Goal: Task Accomplishment & Management: Manage account settings

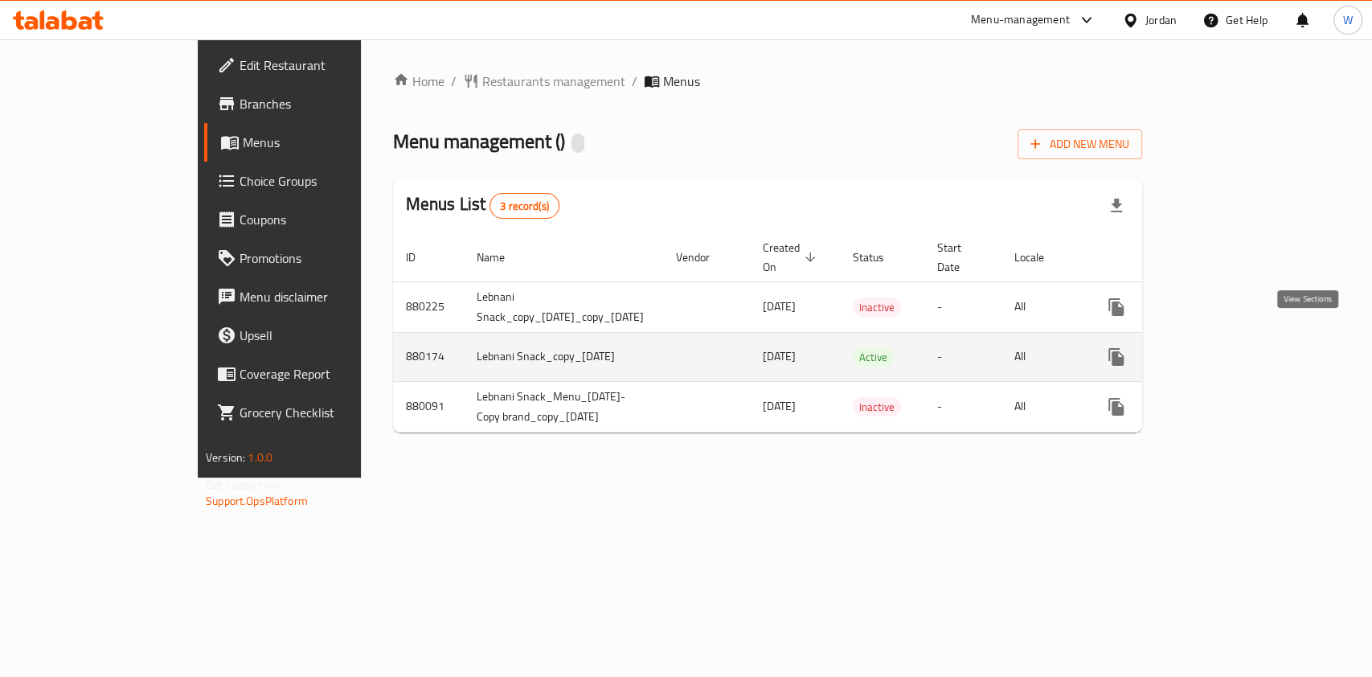
click at [1242, 347] on icon "enhanced table" at bounding box center [1231, 356] width 19 height 19
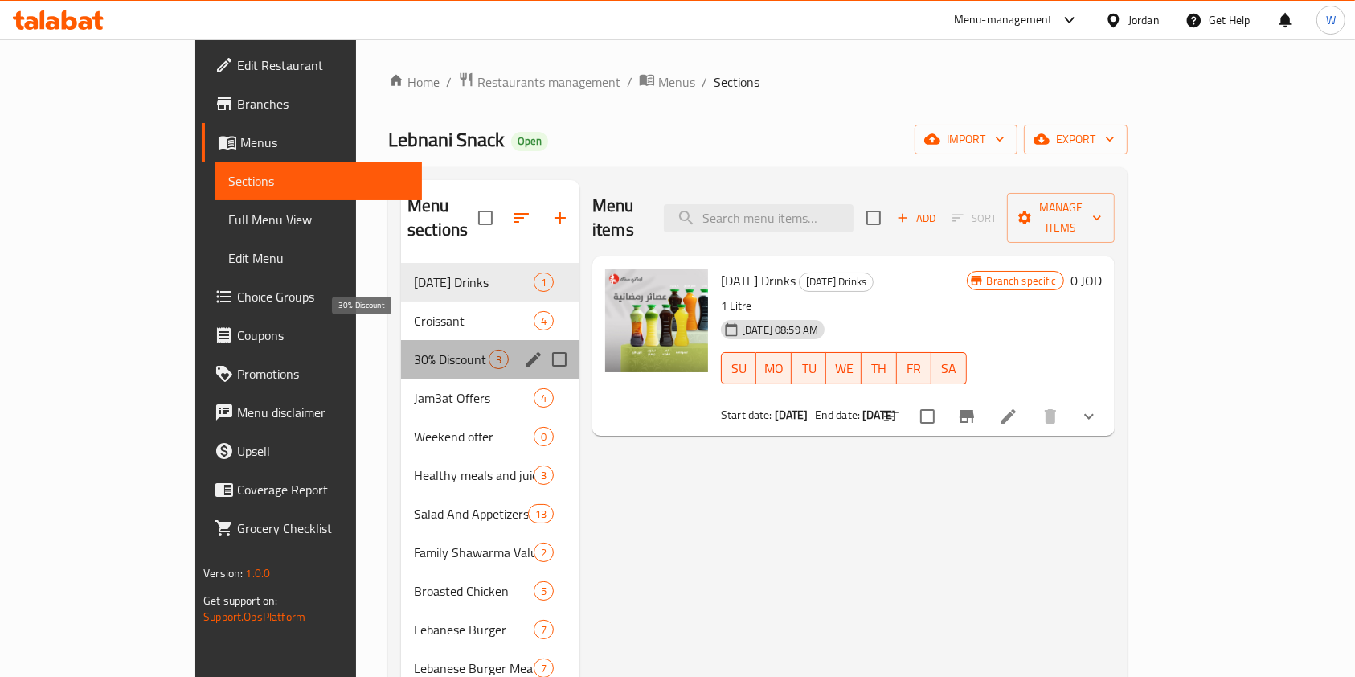
click at [414, 350] on span "30% Discount" at bounding box center [451, 359] width 75 height 19
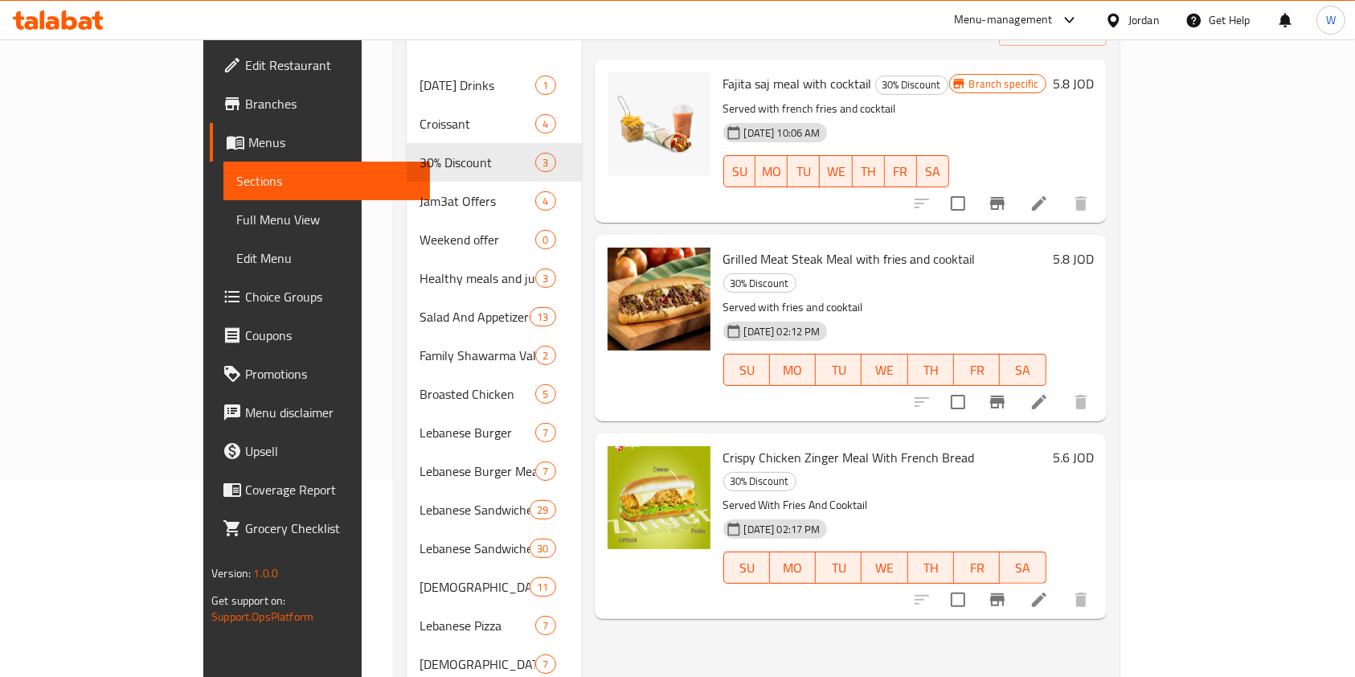
scroll to position [214, 0]
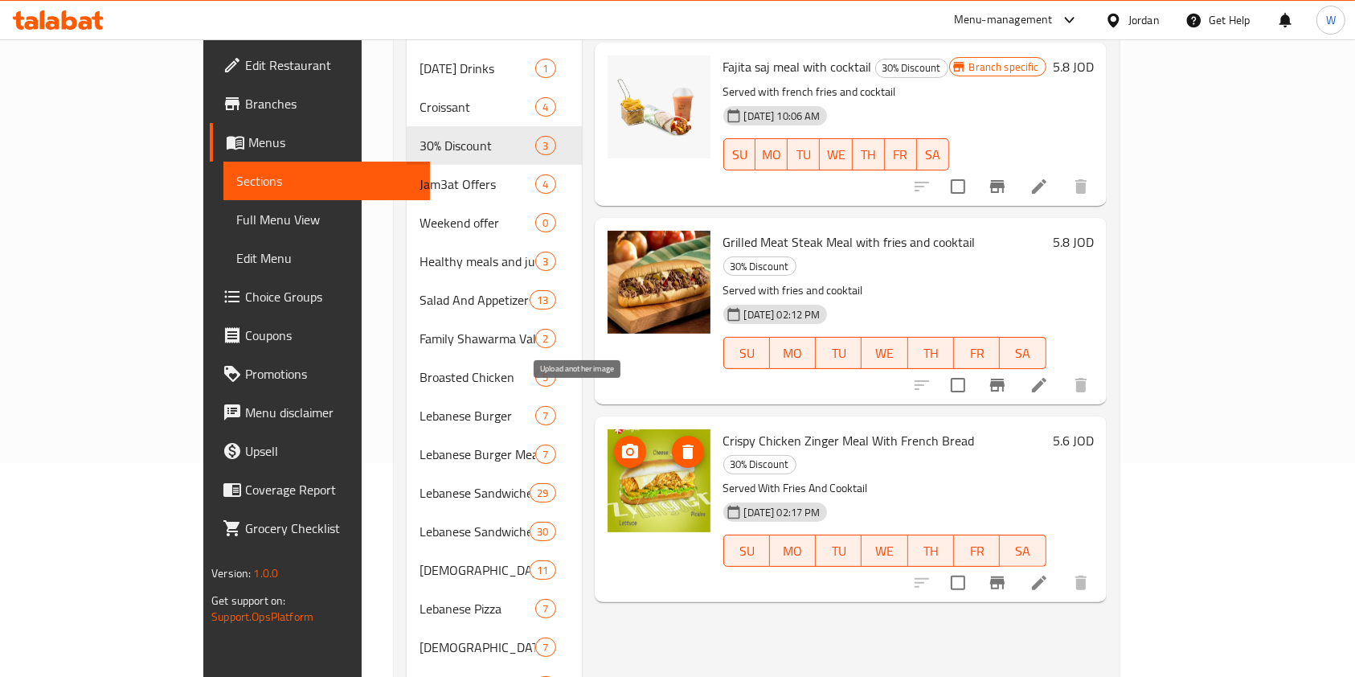
click at [622, 444] on icon "upload picture" at bounding box center [630, 451] width 16 height 14
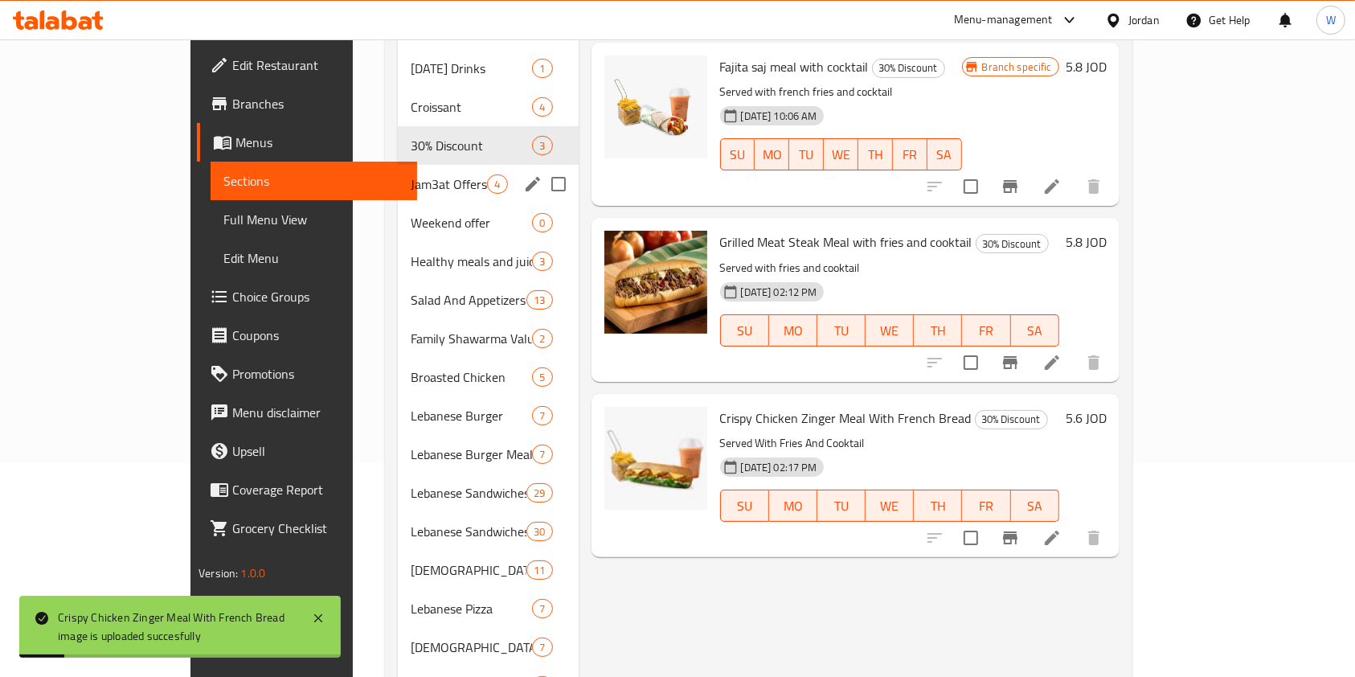
scroll to position [0, 0]
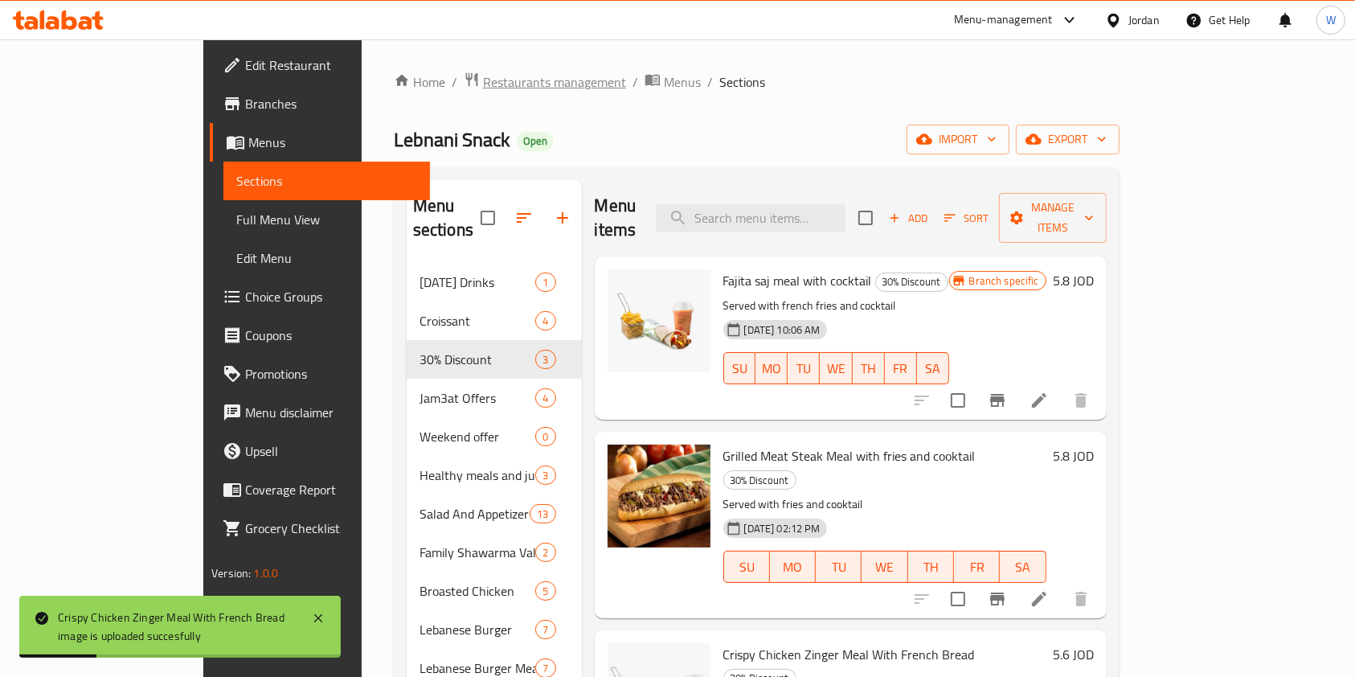
click at [483, 72] on span "Restaurants management" at bounding box center [554, 81] width 143 height 19
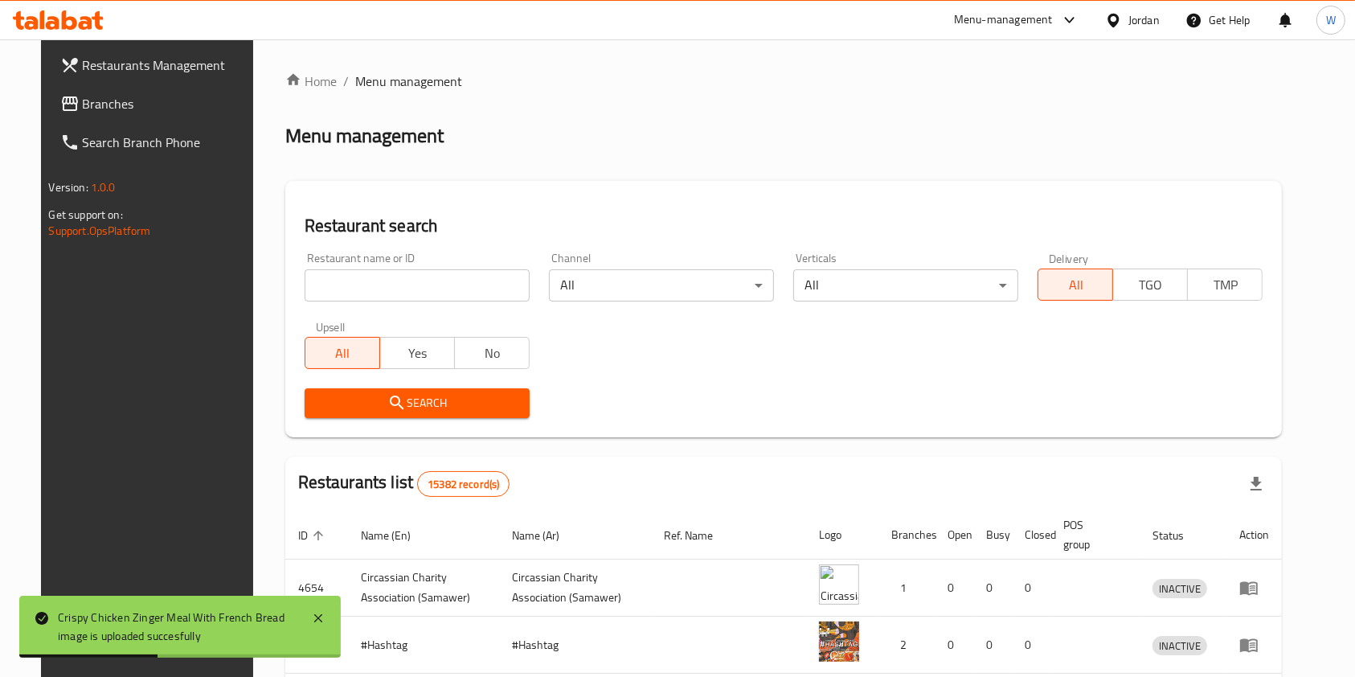
click at [395, 289] on input "search" at bounding box center [417, 285] width 225 height 32
type input "lebnani snack"
click button "Search" at bounding box center [417, 403] width 225 height 30
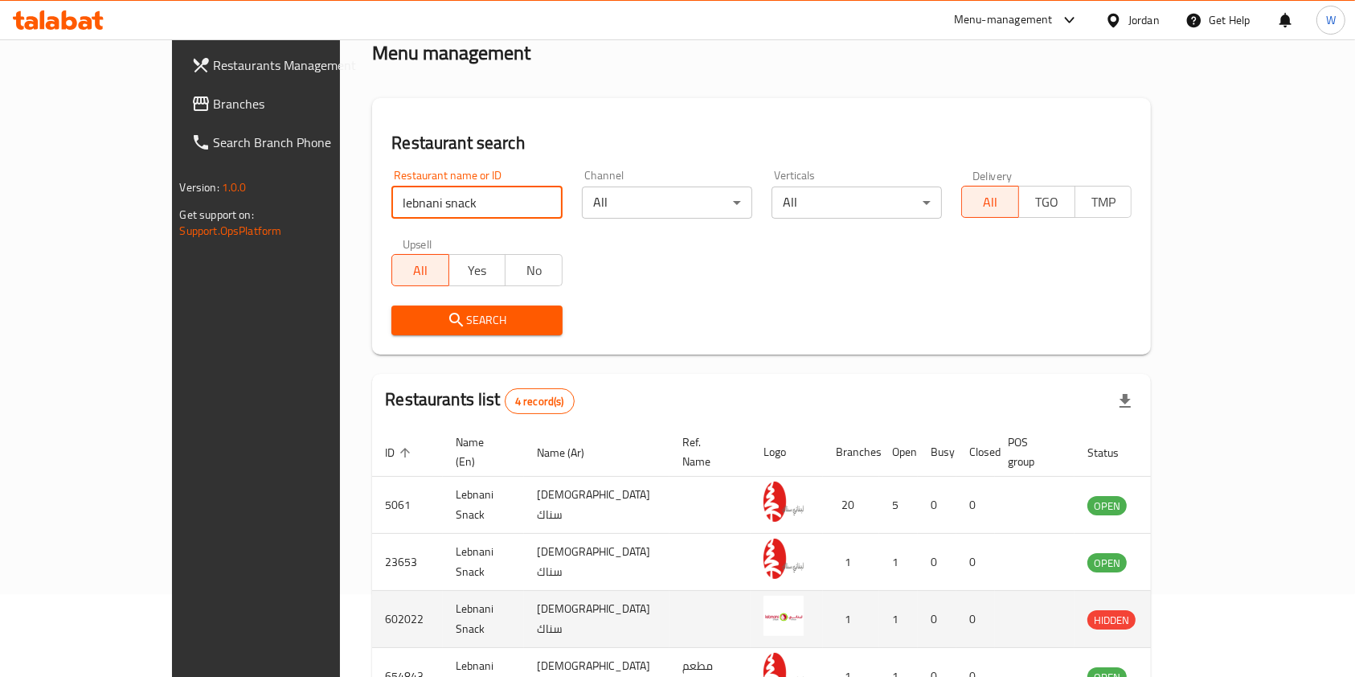
scroll to position [177, 0]
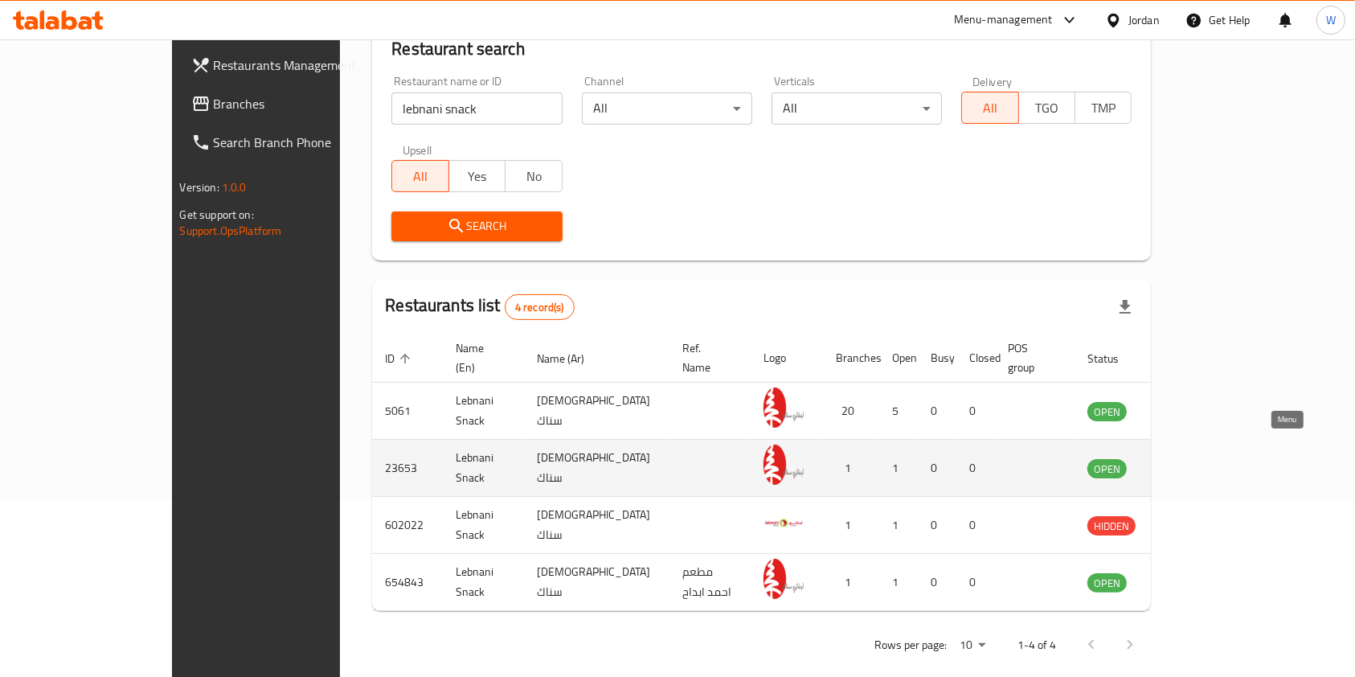
click at [1191, 458] on icon "enhanced table" at bounding box center [1181, 467] width 19 height 19
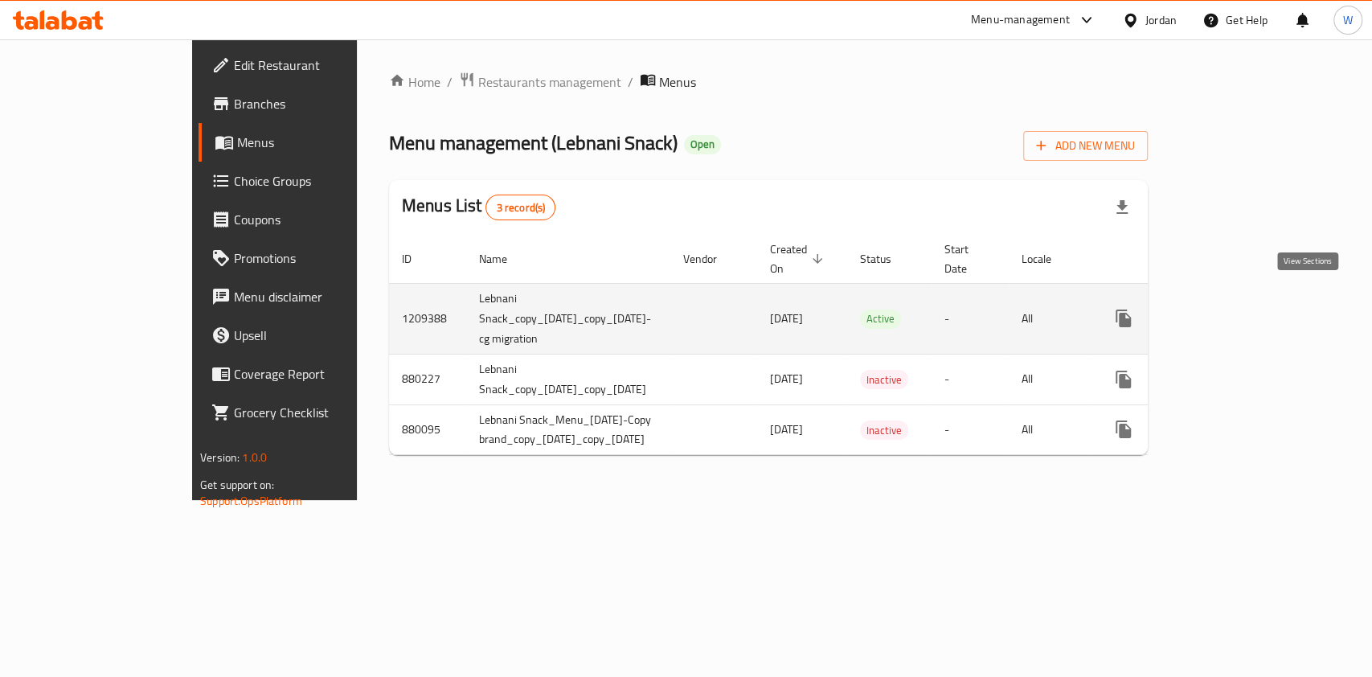
click at [1249, 309] on icon "enhanced table" at bounding box center [1238, 318] width 19 height 19
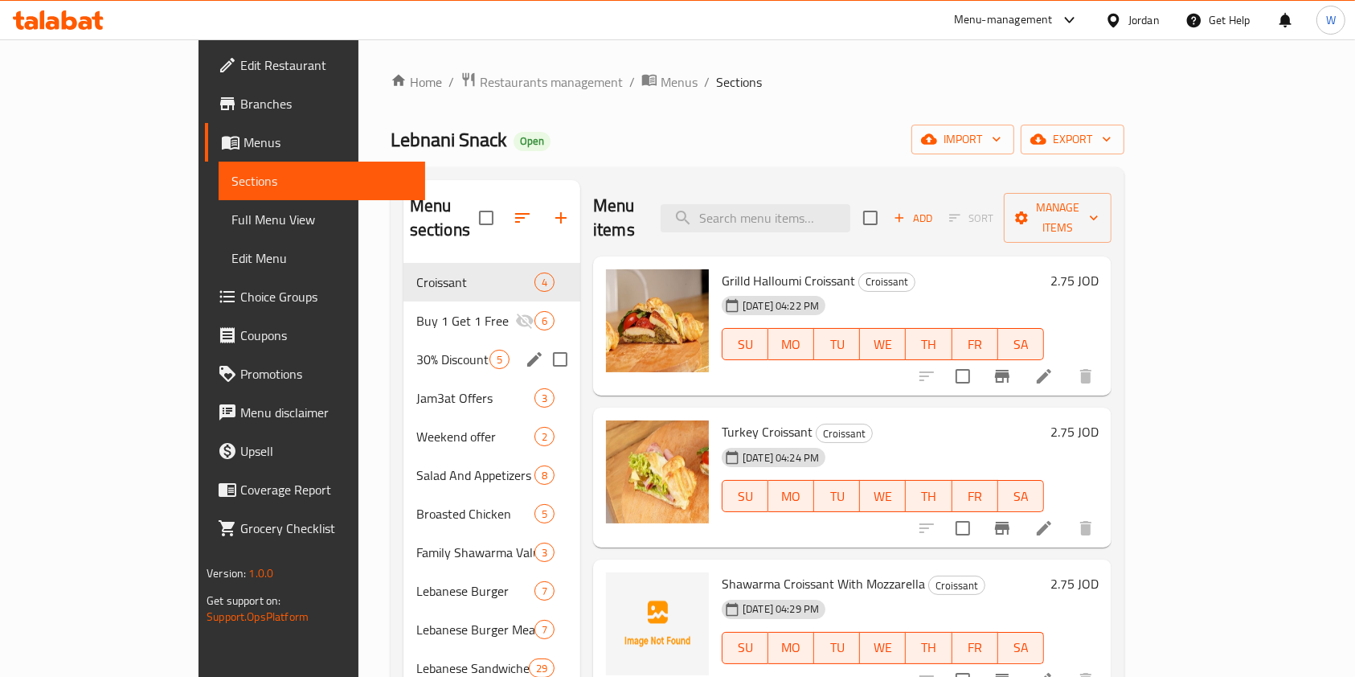
click at [416, 350] on span "30% Discount" at bounding box center [452, 359] width 73 height 19
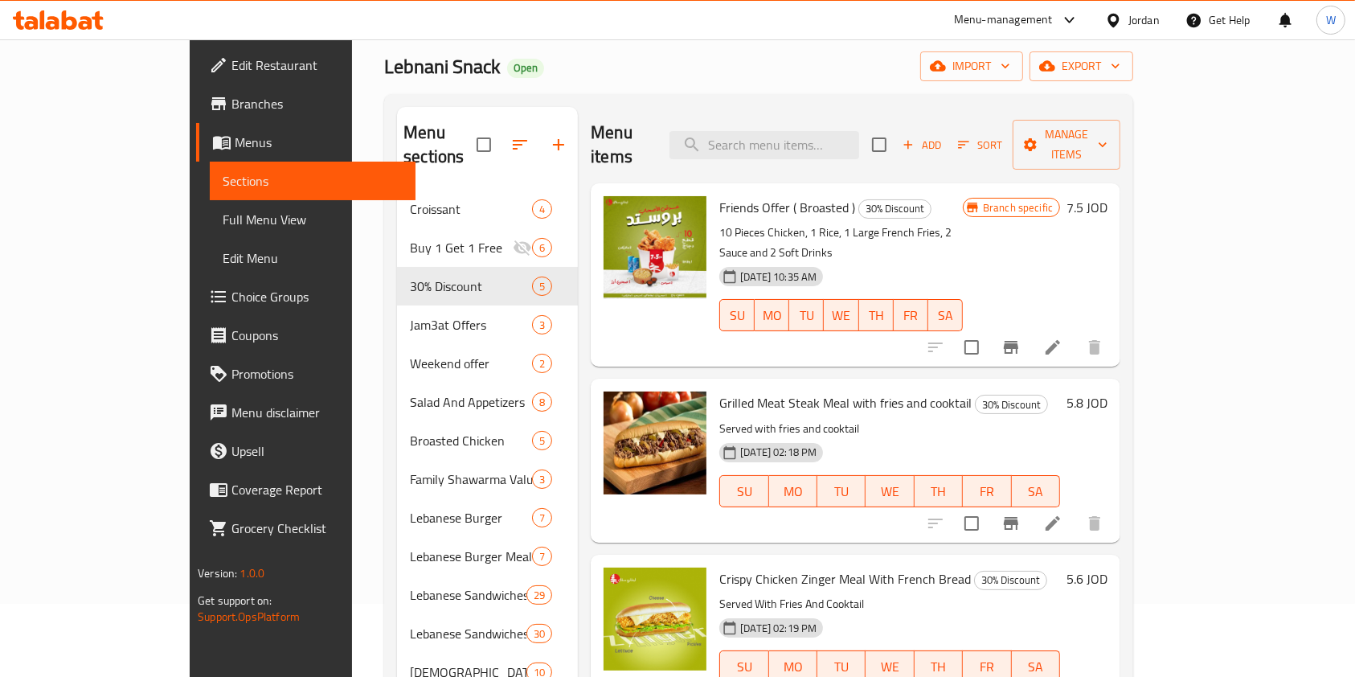
scroll to position [214, 0]
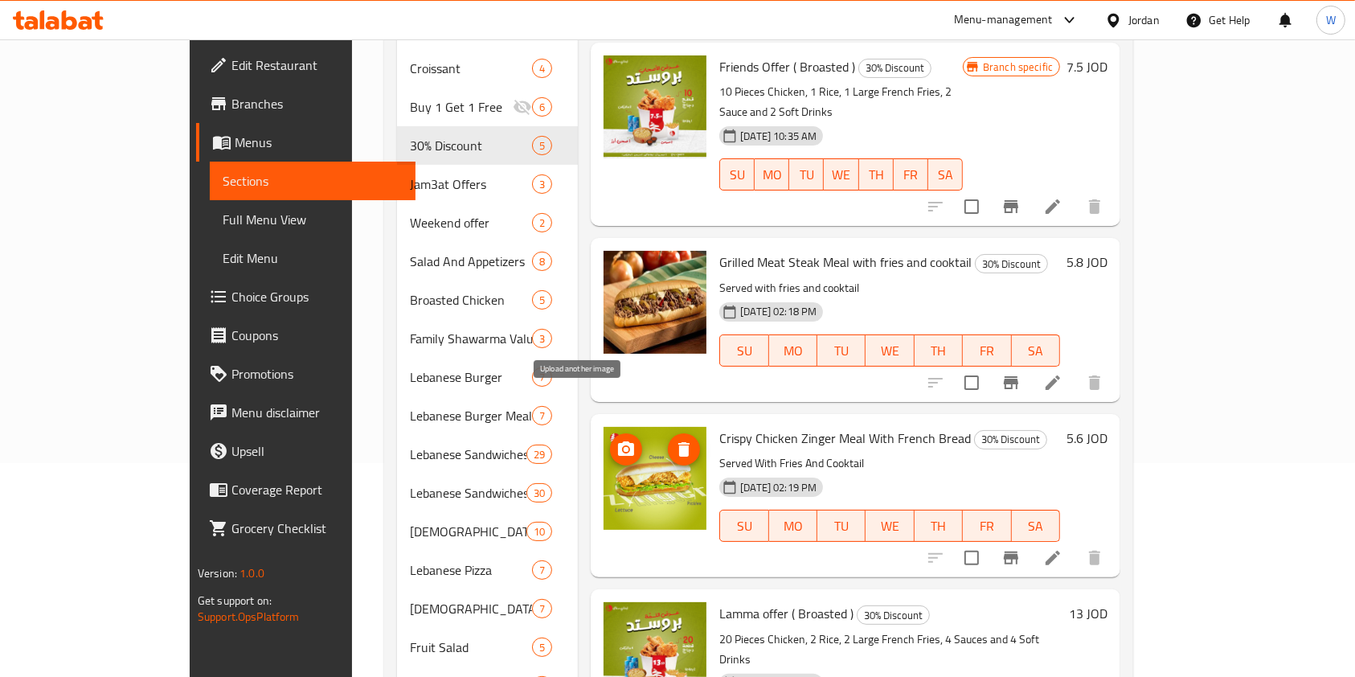
click at [616, 440] on icon "upload picture" at bounding box center [625, 449] width 19 height 19
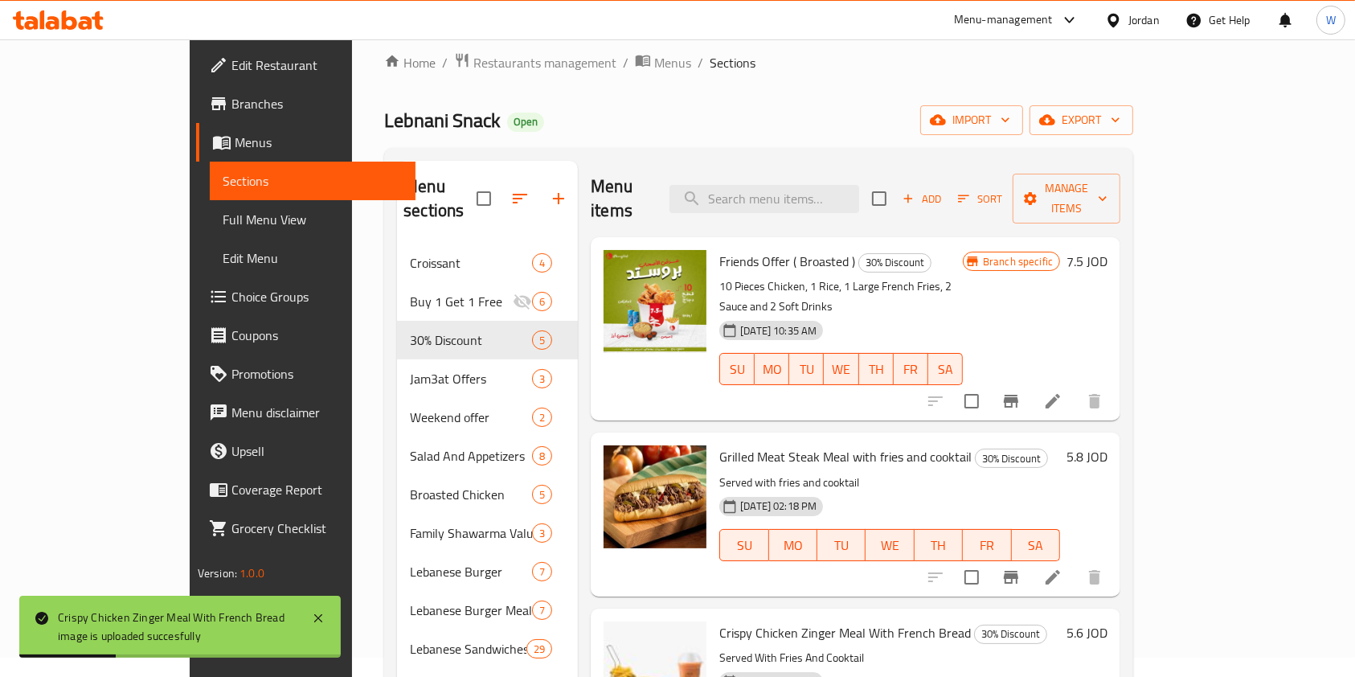
scroll to position [0, 0]
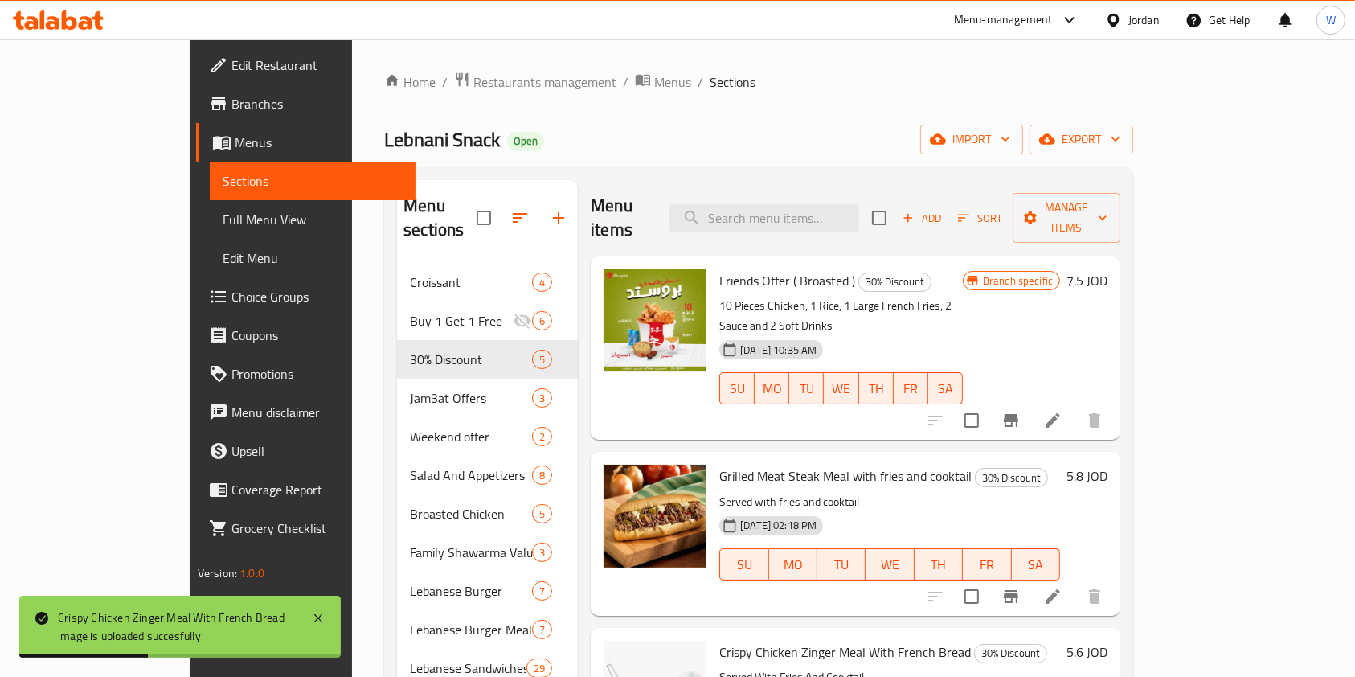
click at [473, 83] on span "Restaurants management" at bounding box center [544, 81] width 143 height 19
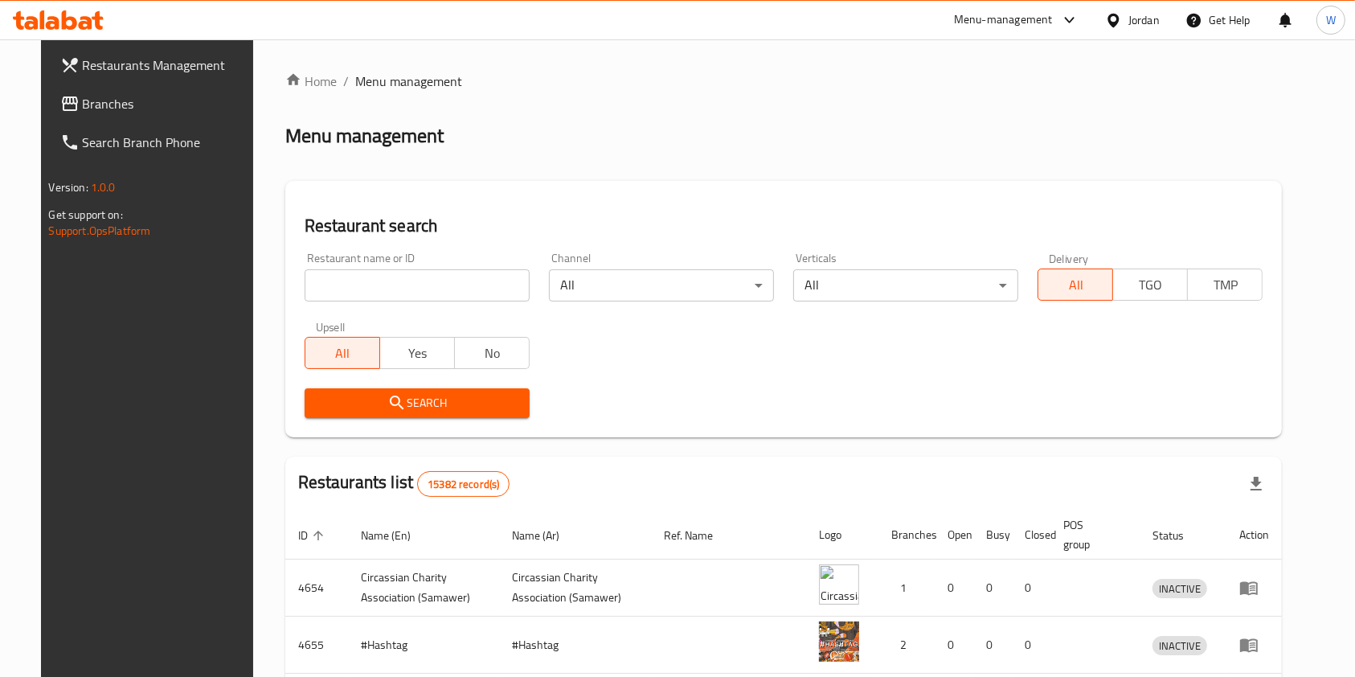
click at [365, 284] on input "search" at bounding box center [417, 285] width 225 height 32
type input "lebnani snack"
click button "Search" at bounding box center [417, 403] width 225 height 30
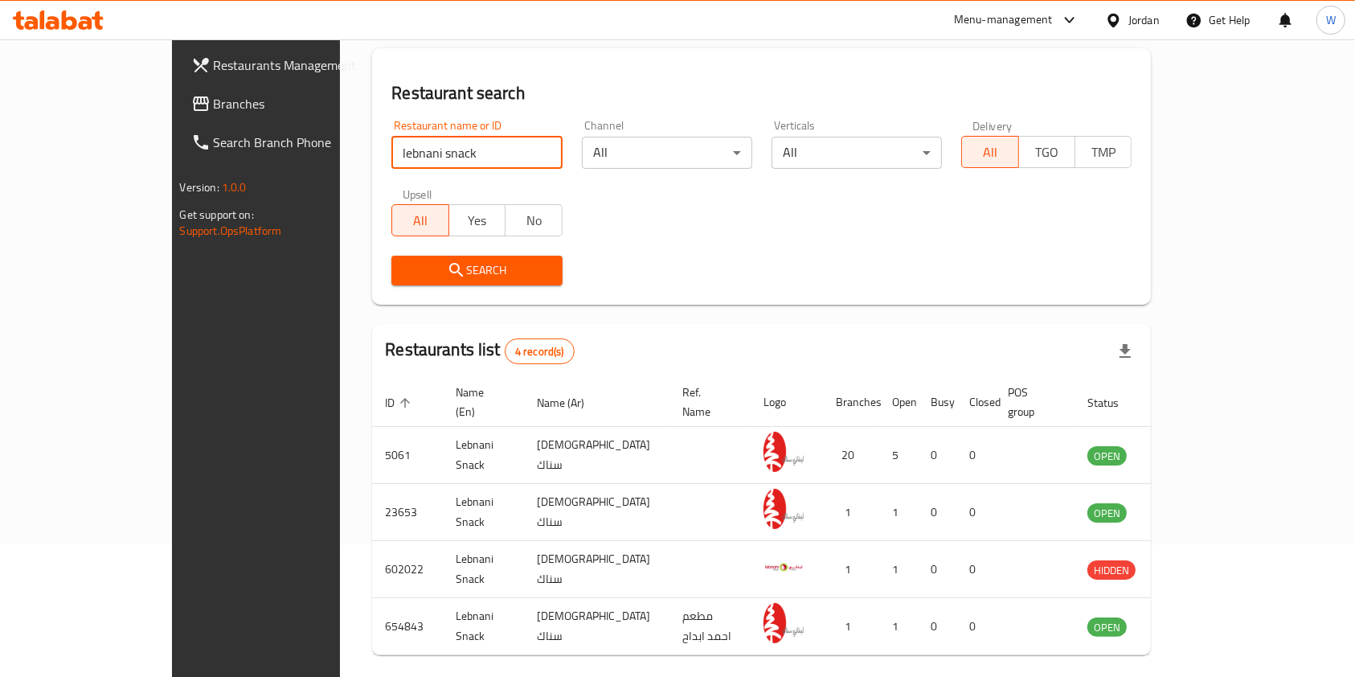
scroll to position [177, 0]
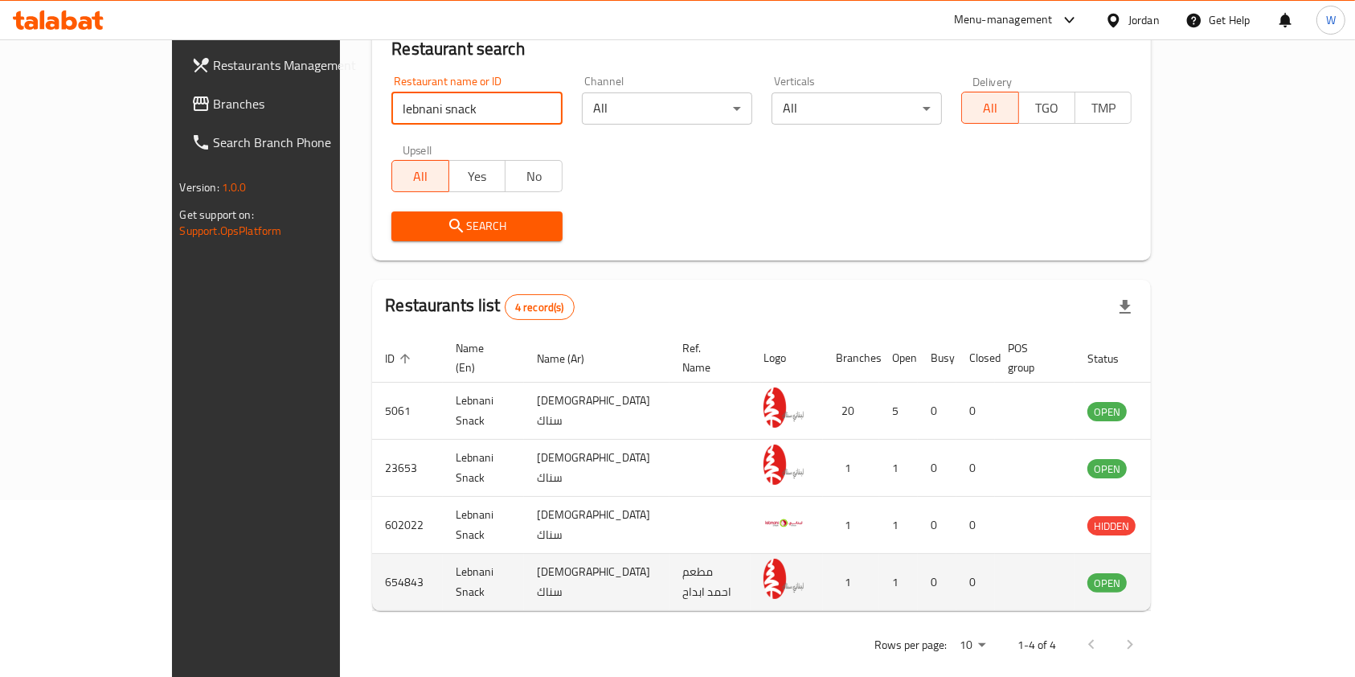
click at [1191, 572] on icon "enhanced table" at bounding box center [1181, 581] width 19 height 19
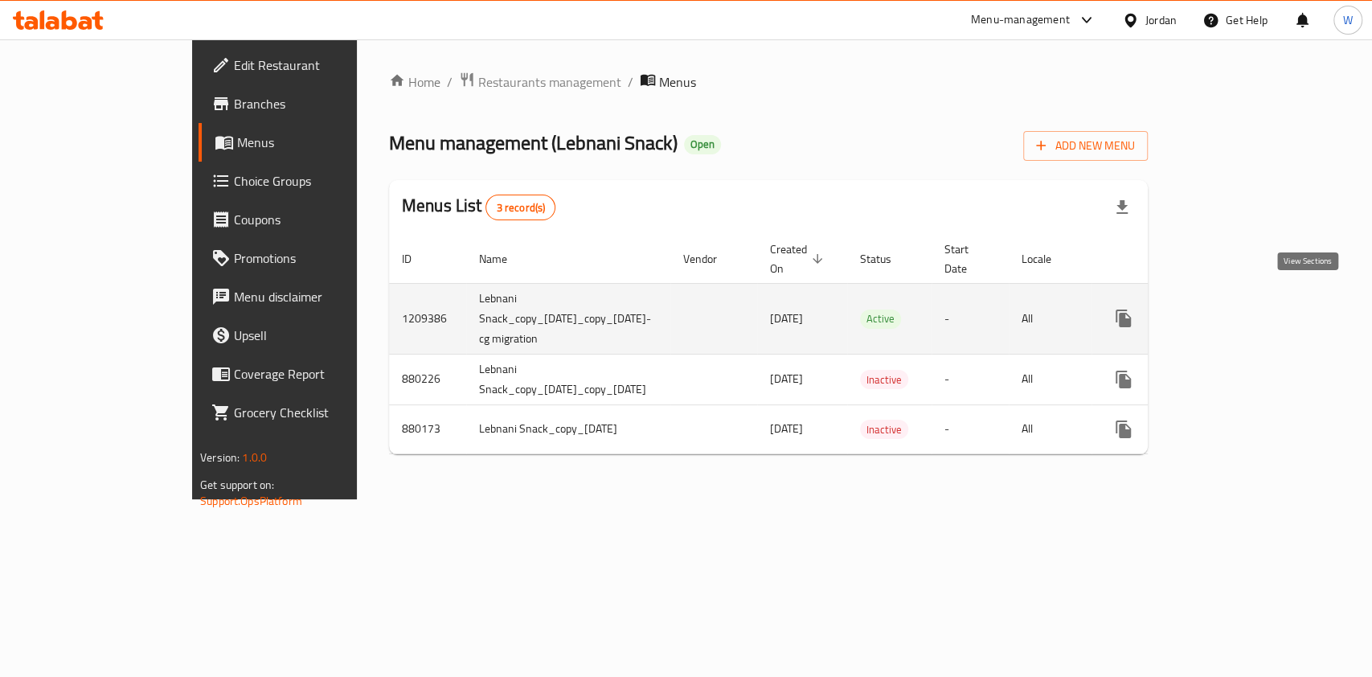
click at [1258, 308] on link "enhanced table" at bounding box center [1239, 318] width 39 height 39
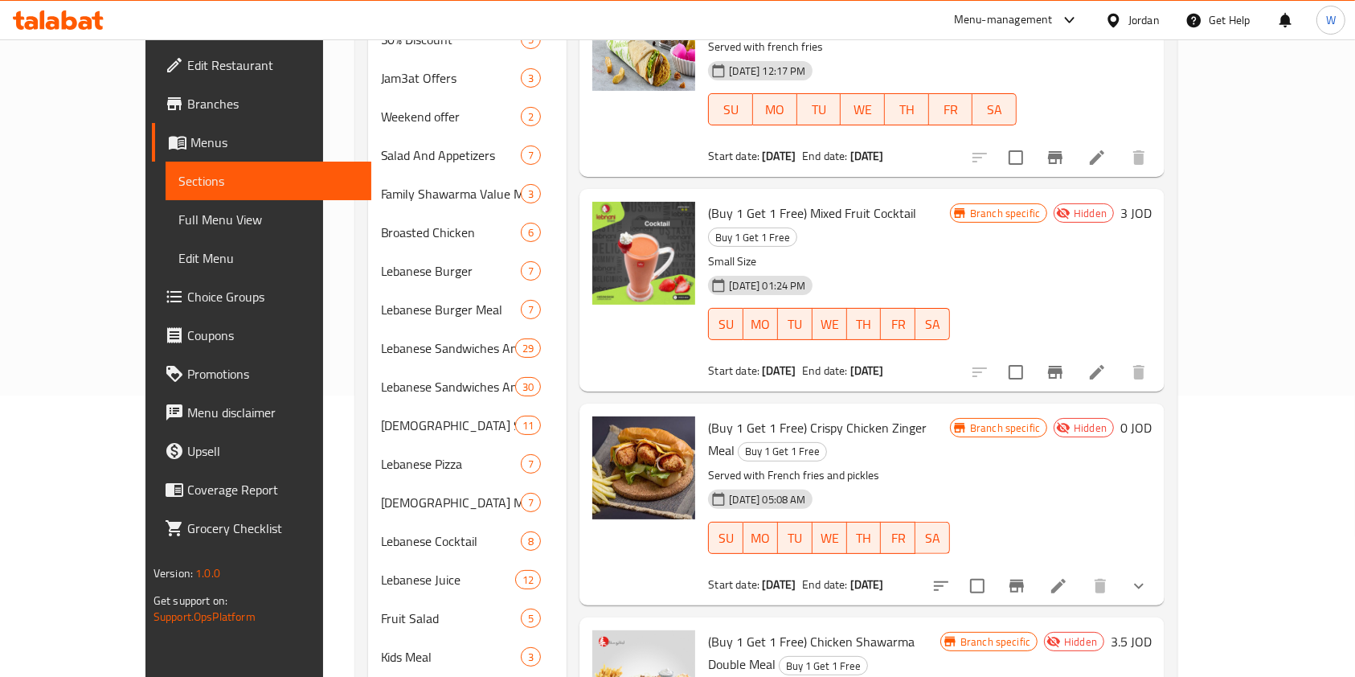
scroll to position [33, 0]
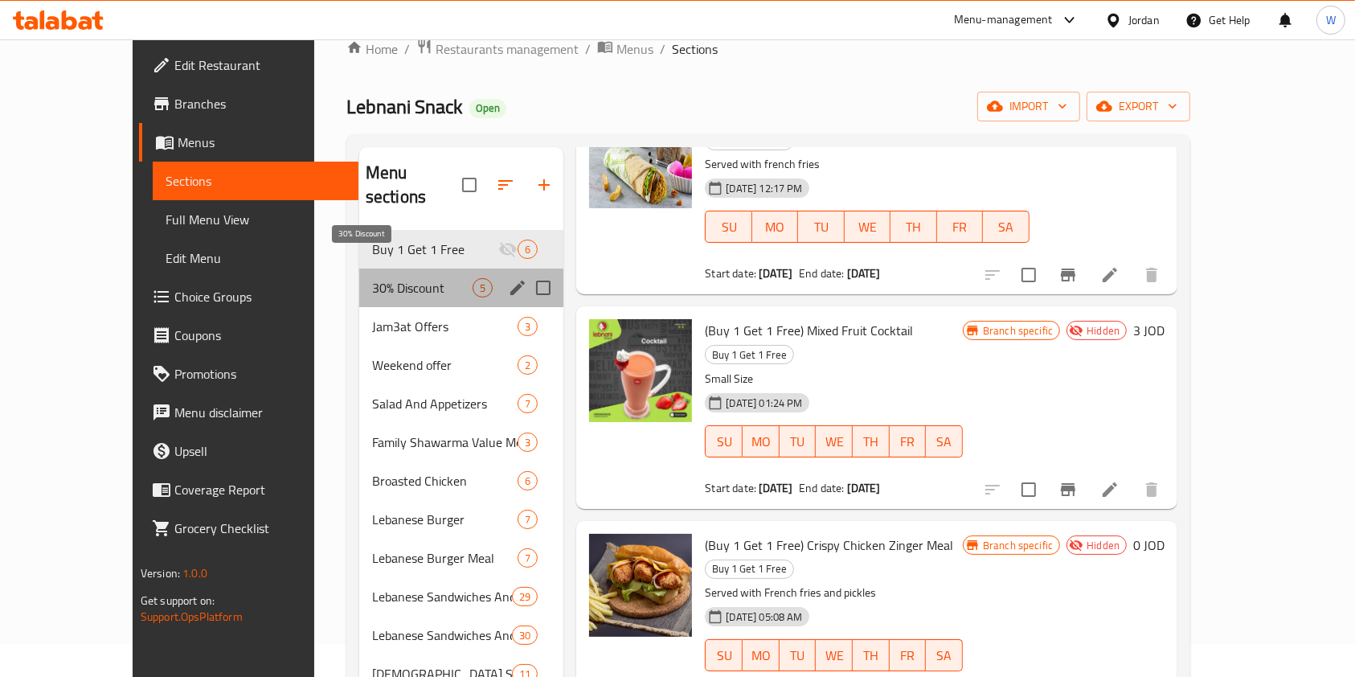
click at [372, 278] on span "30% Discount" at bounding box center [422, 287] width 100 height 19
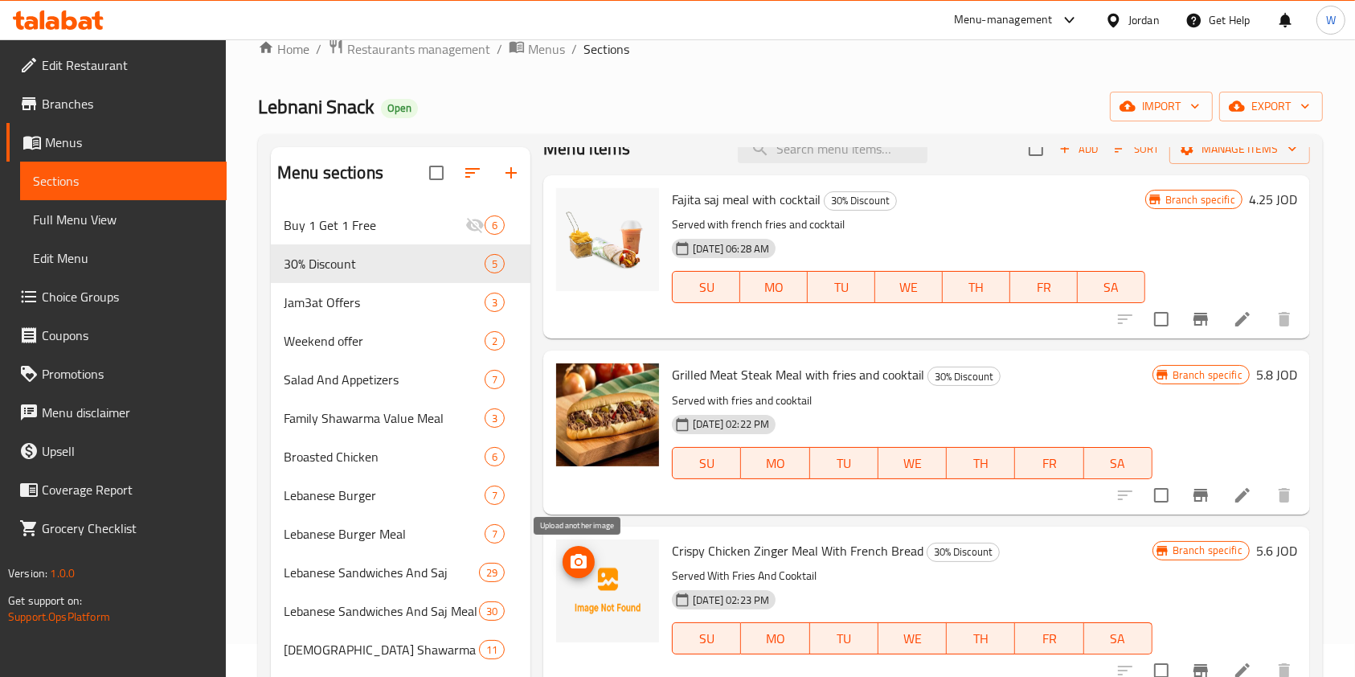
click at [571, 550] on button "upload picture" at bounding box center [579, 562] width 32 height 32
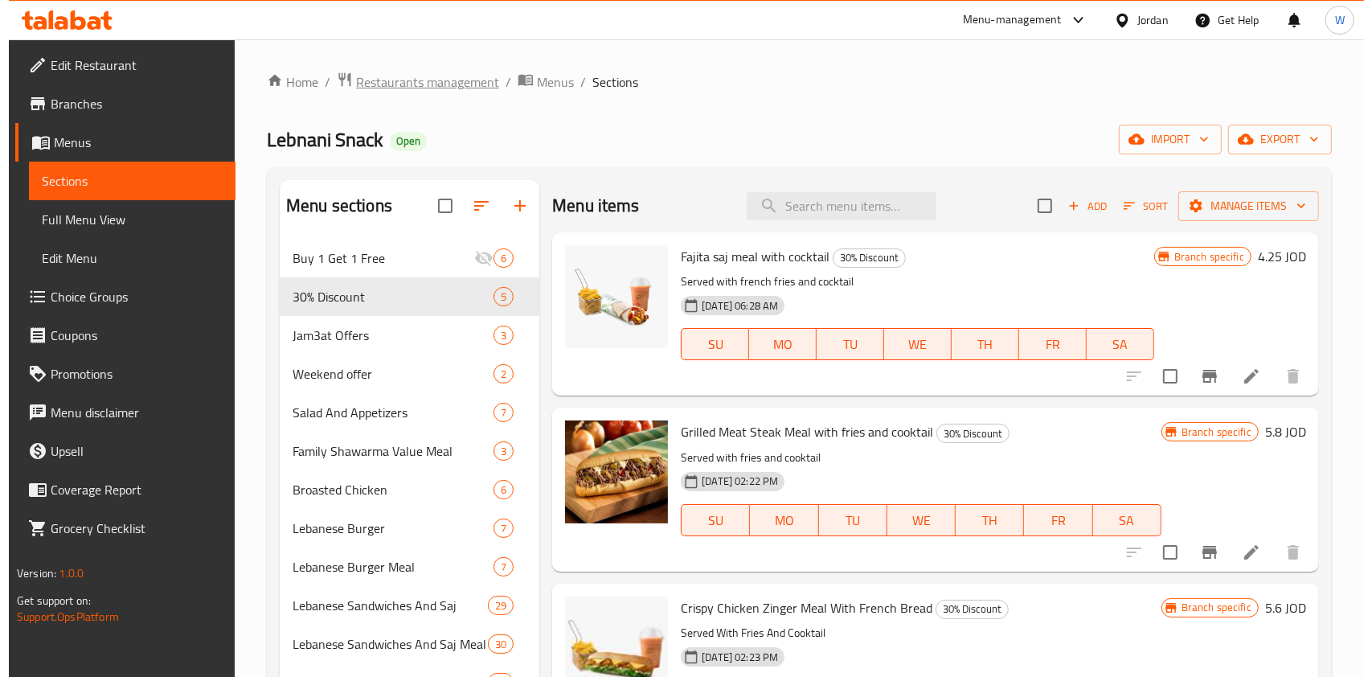
scroll to position [0, 0]
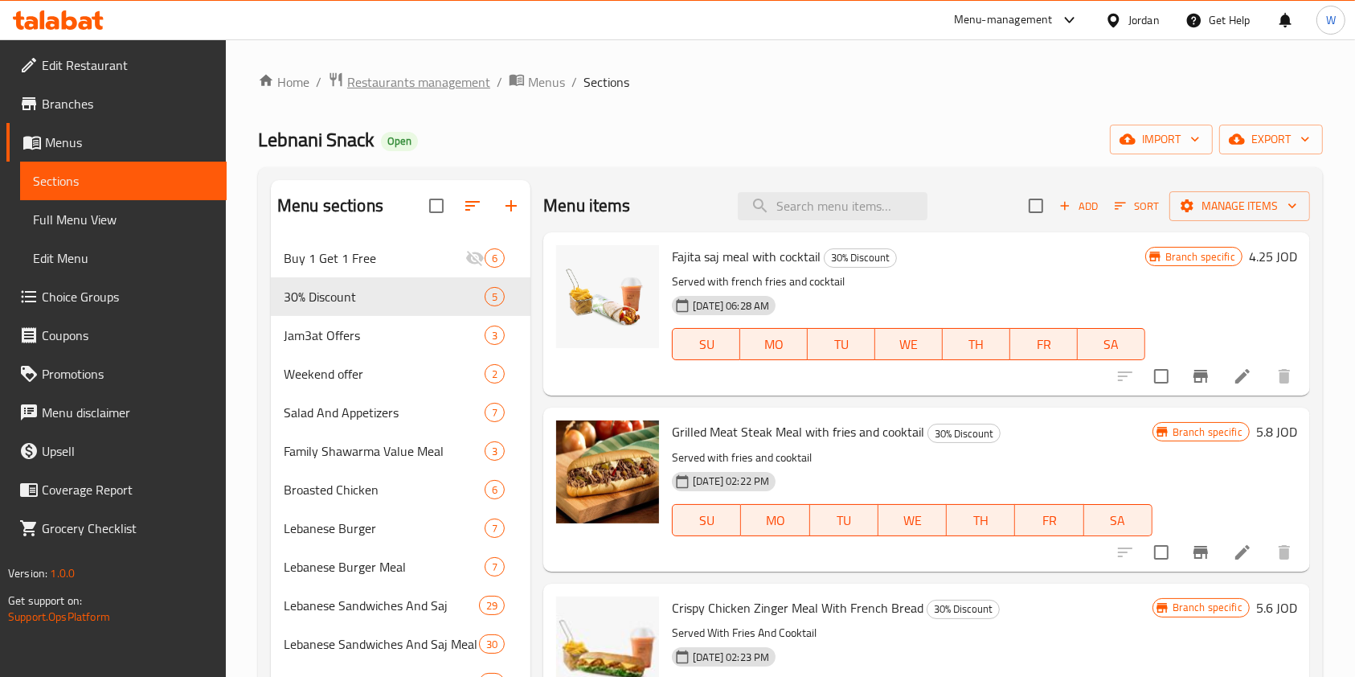
click at [444, 74] on span "Restaurants management" at bounding box center [418, 81] width 143 height 19
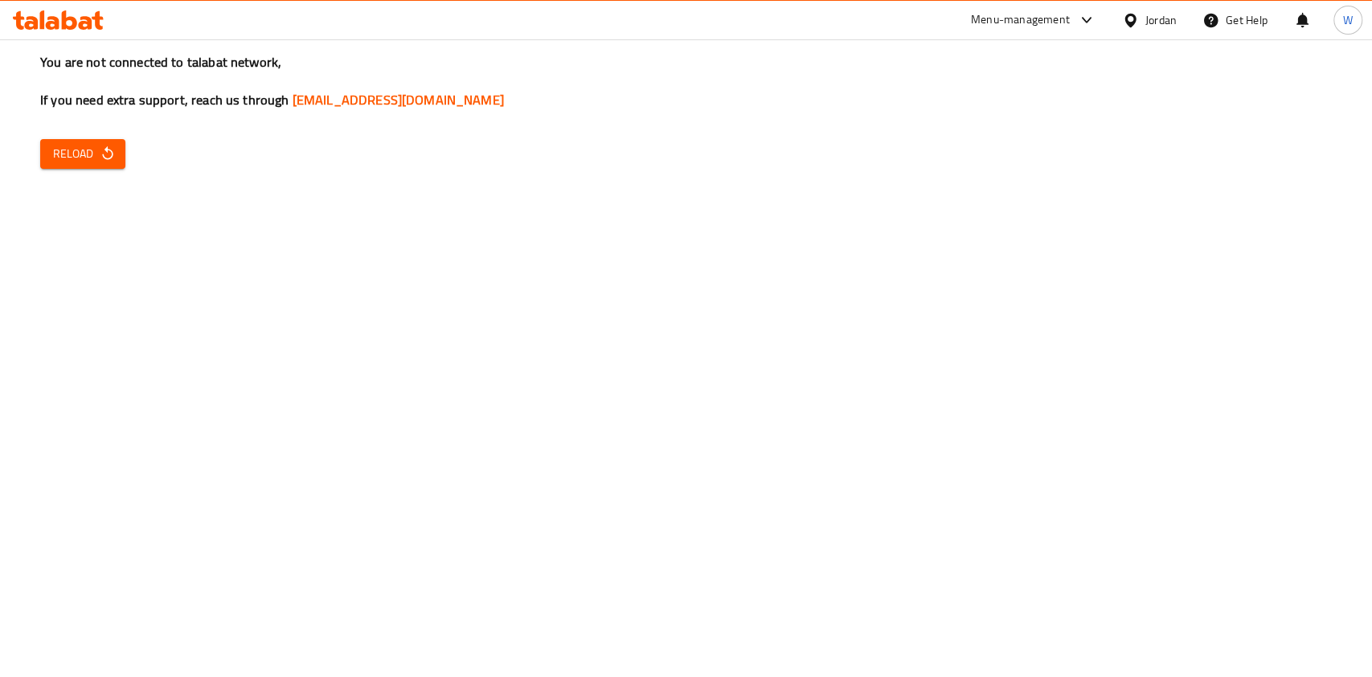
click at [55, 146] on span "Reload" at bounding box center [82, 154] width 59 height 20
click at [331, 127] on div "You are not connected to talabat network, If you need extra support, reach us t…" at bounding box center [686, 338] width 1372 height 677
click at [84, 156] on span "Reload" at bounding box center [82, 154] width 59 height 20
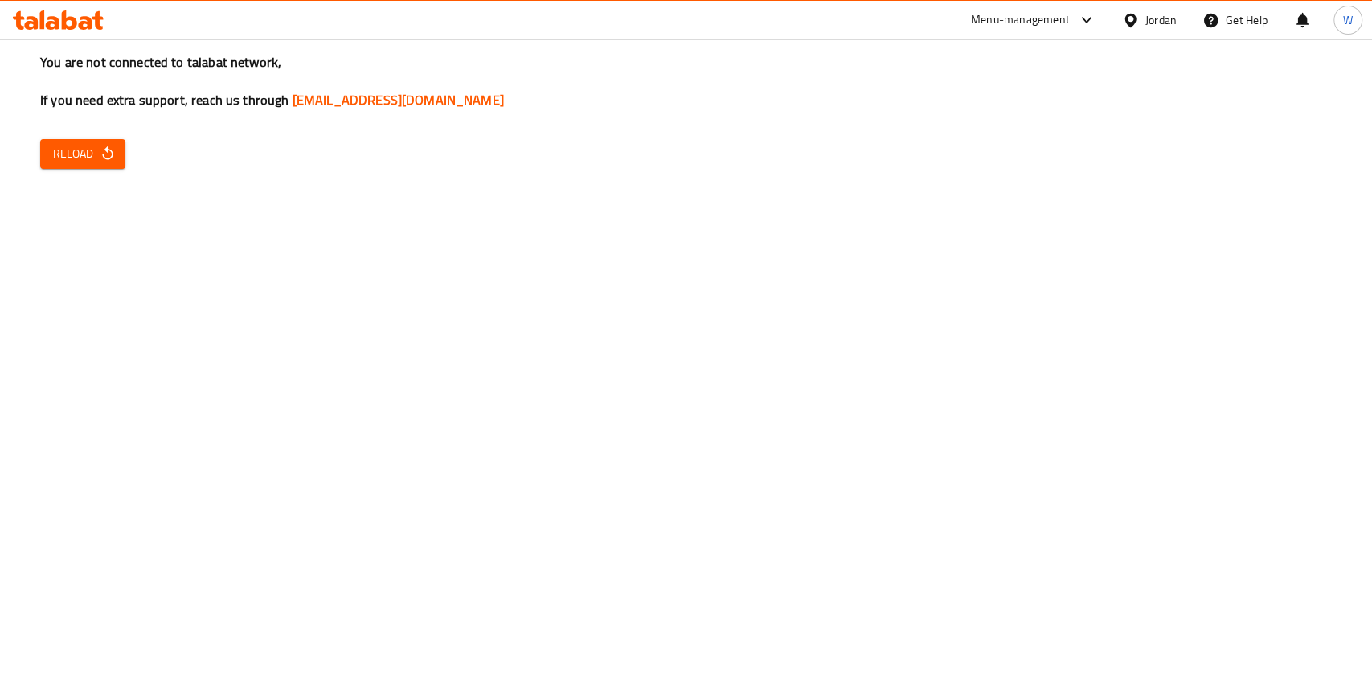
click at [84, 156] on span "Reload" at bounding box center [82, 154] width 59 height 20
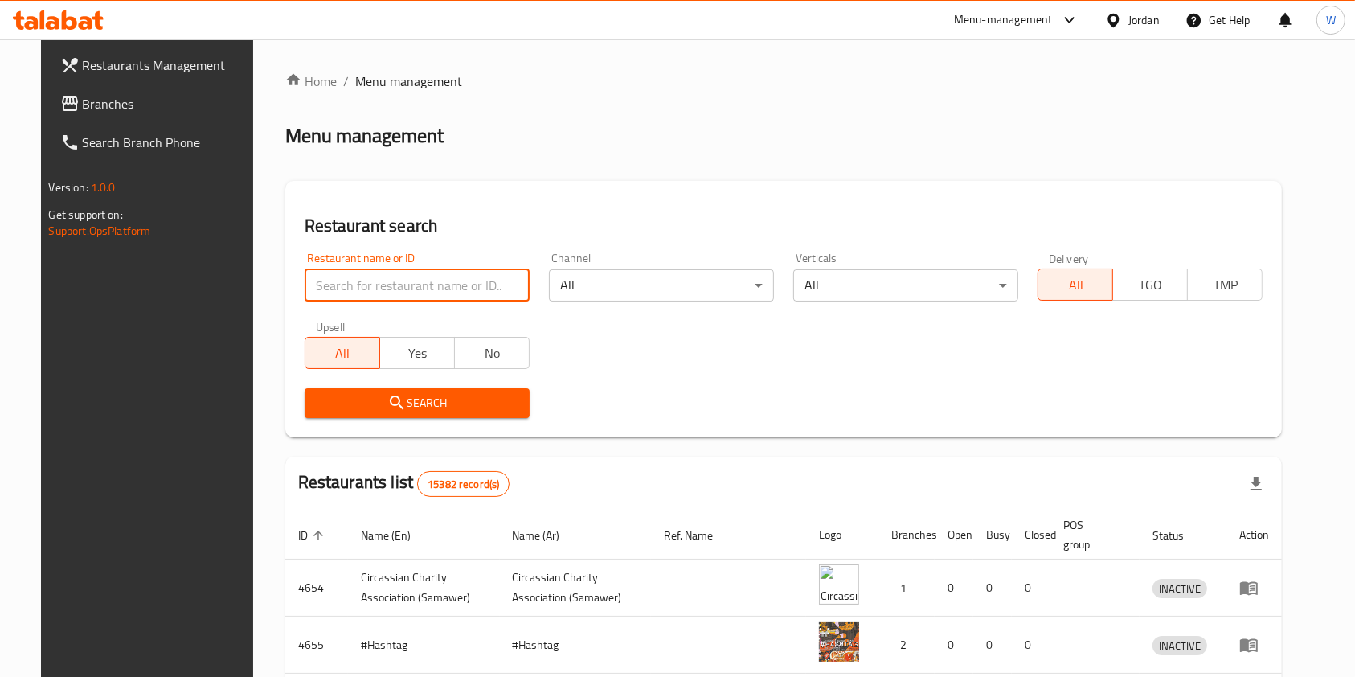
click at [388, 283] on input "search" at bounding box center [417, 285] width 225 height 32
type input "f"
type input "t"
type input "r"
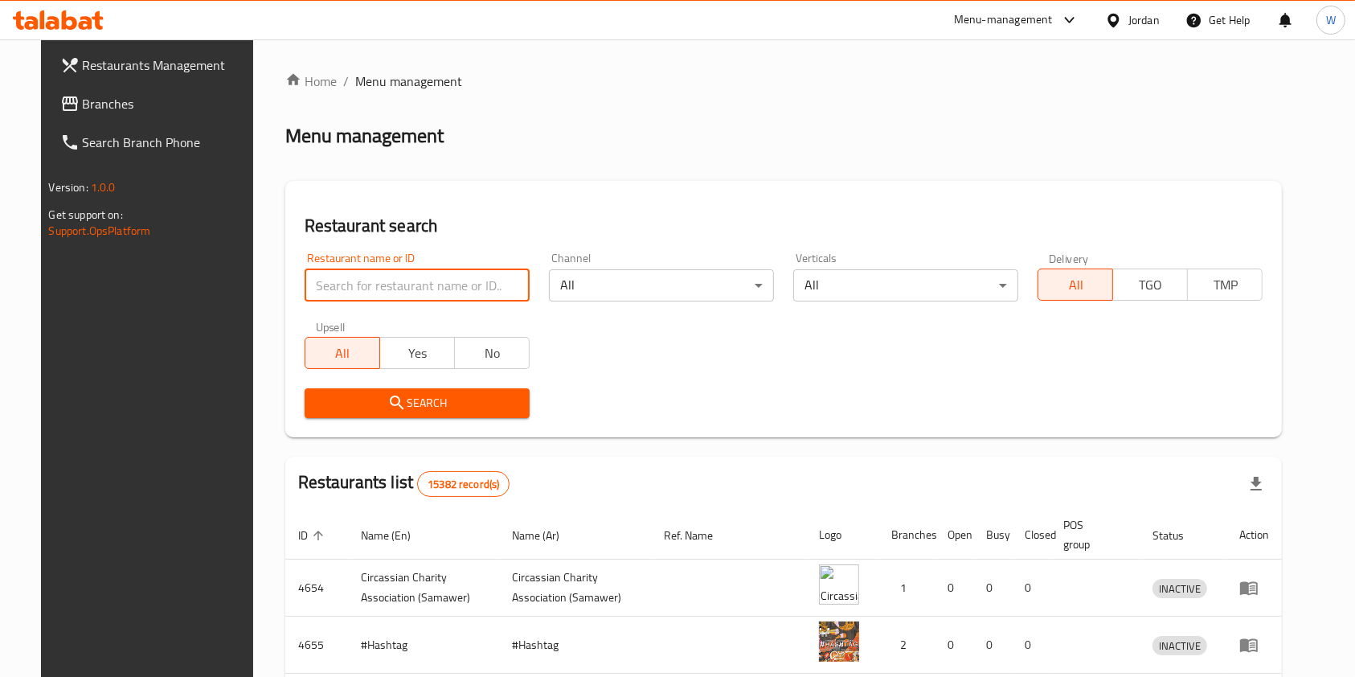
type input "t"
type input "y"
type input "h"
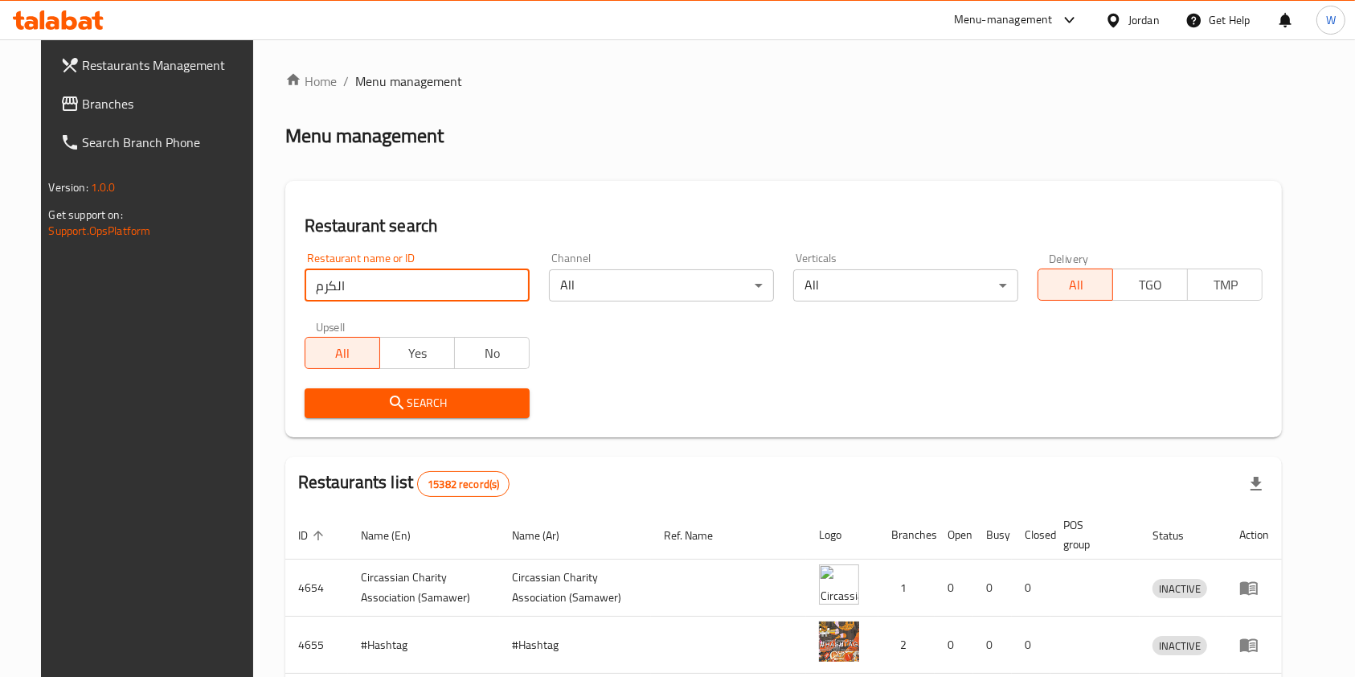
type input "الكرم"
click button "Search" at bounding box center [417, 403] width 225 height 30
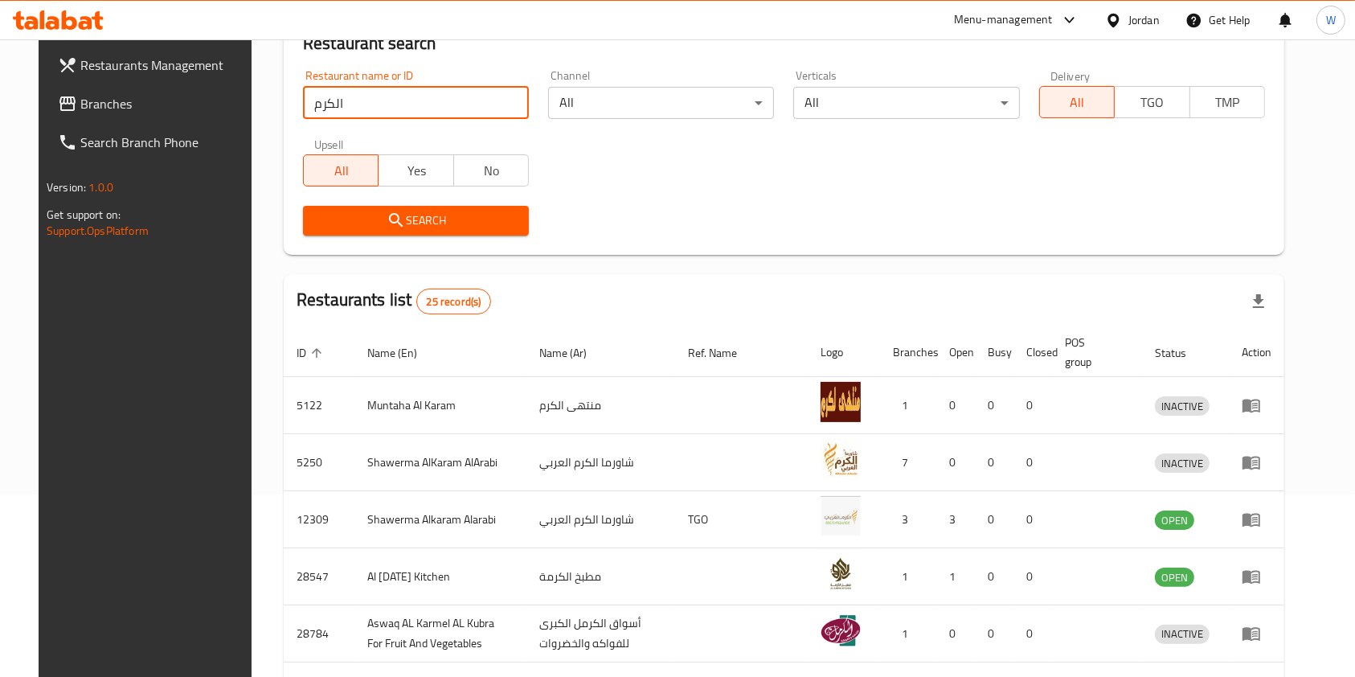
scroll to position [214, 0]
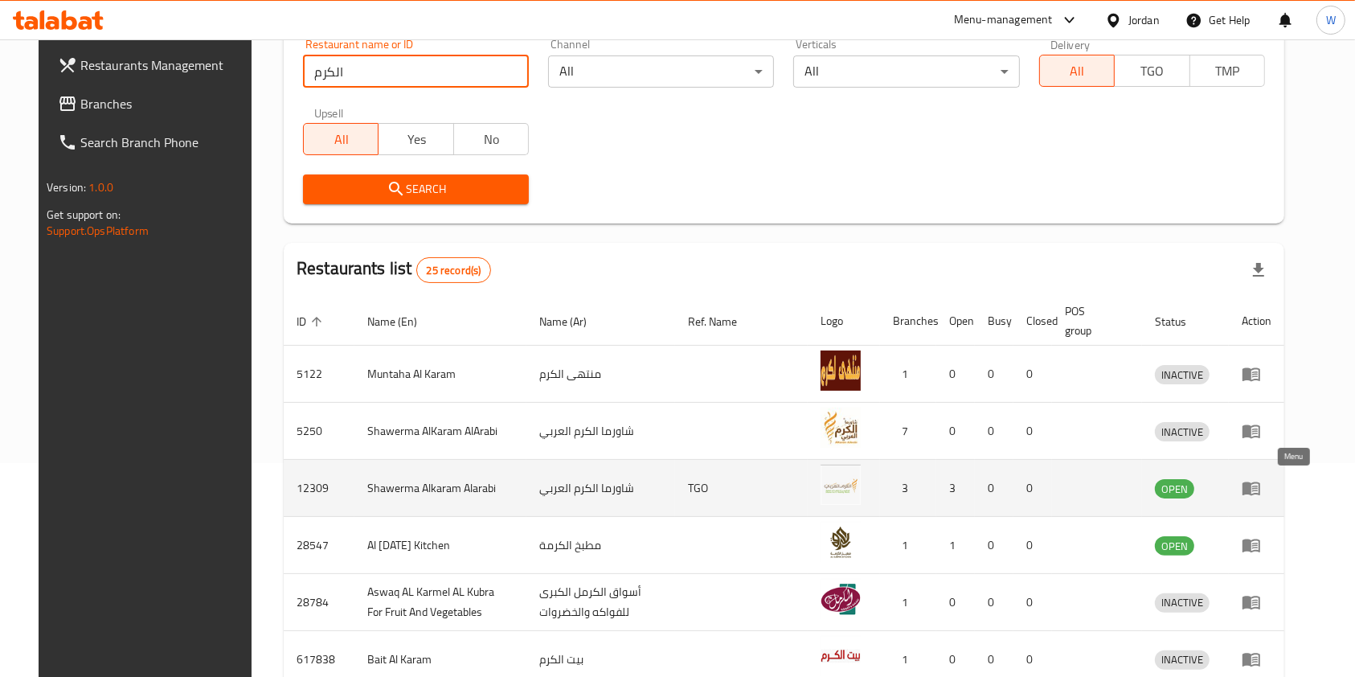
click at [1261, 493] on icon "enhanced table" at bounding box center [1251, 487] width 19 height 19
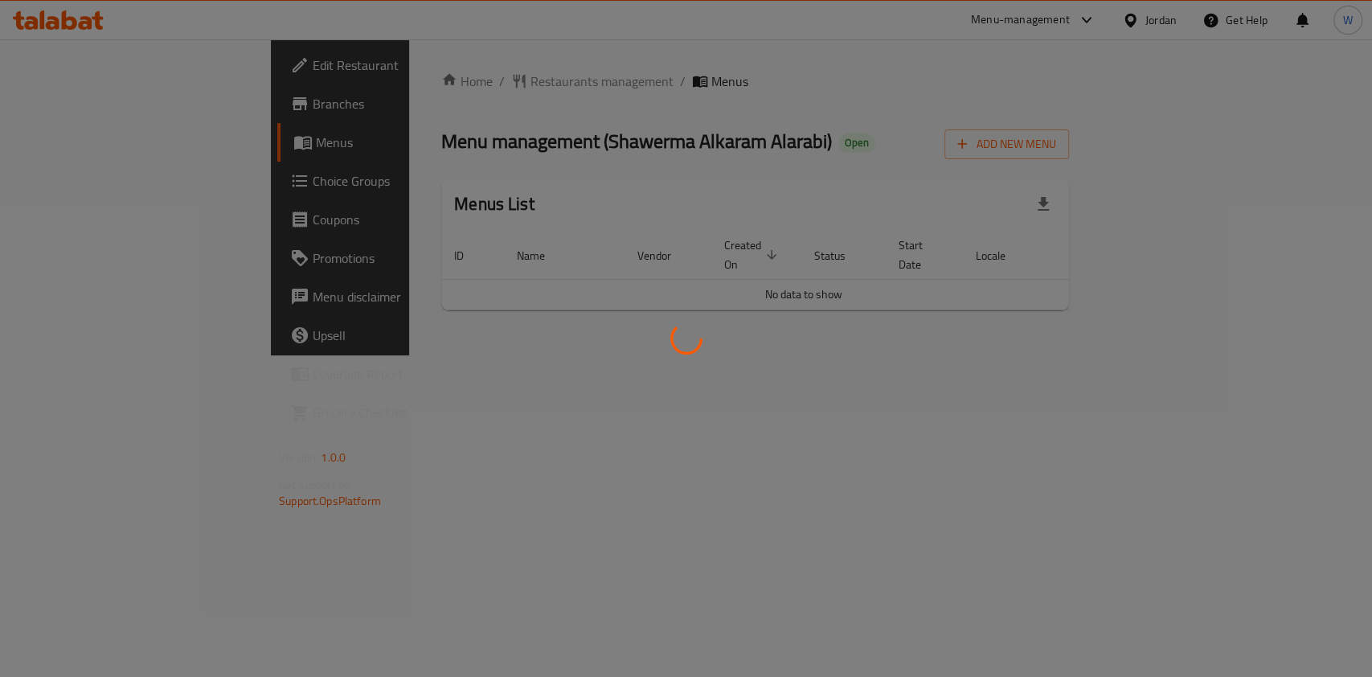
click at [67, 100] on div at bounding box center [686, 338] width 1372 height 677
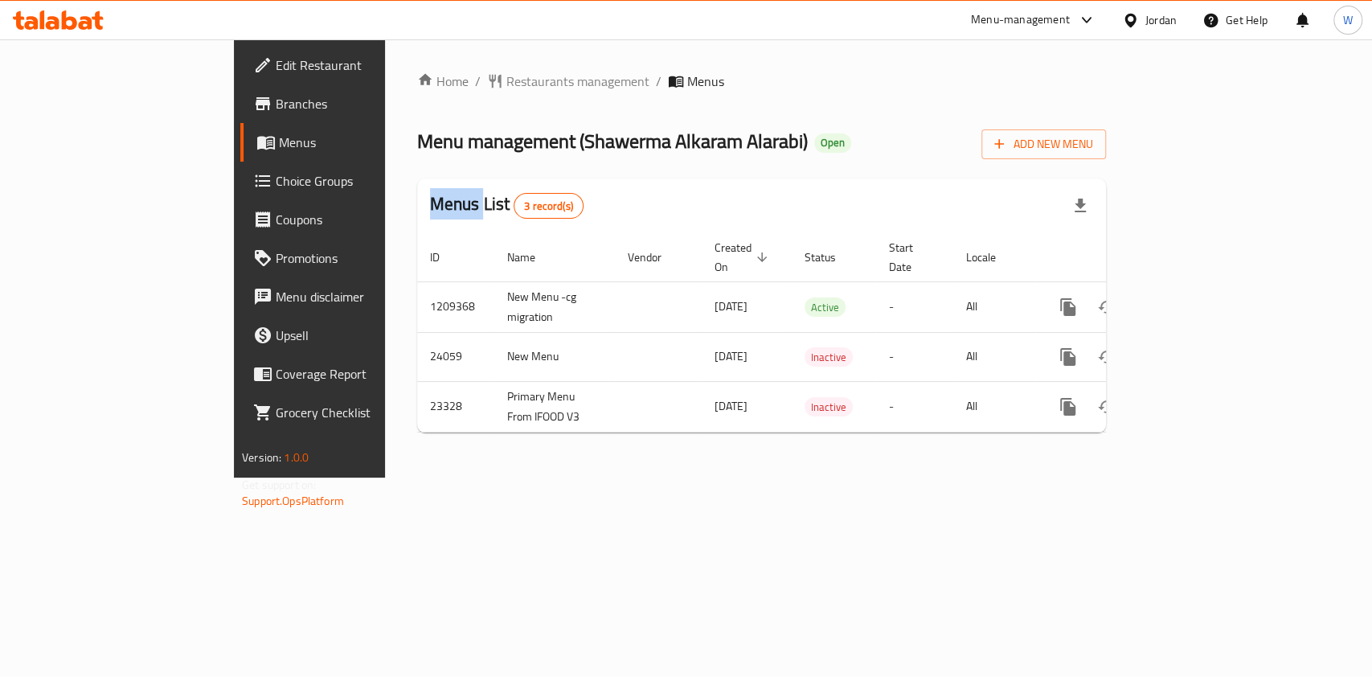
click at [276, 100] on span "Branches" at bounding box center [363, 103] width 174 height 19
